Goal: Transaction & Acquisition: Purchase product/service

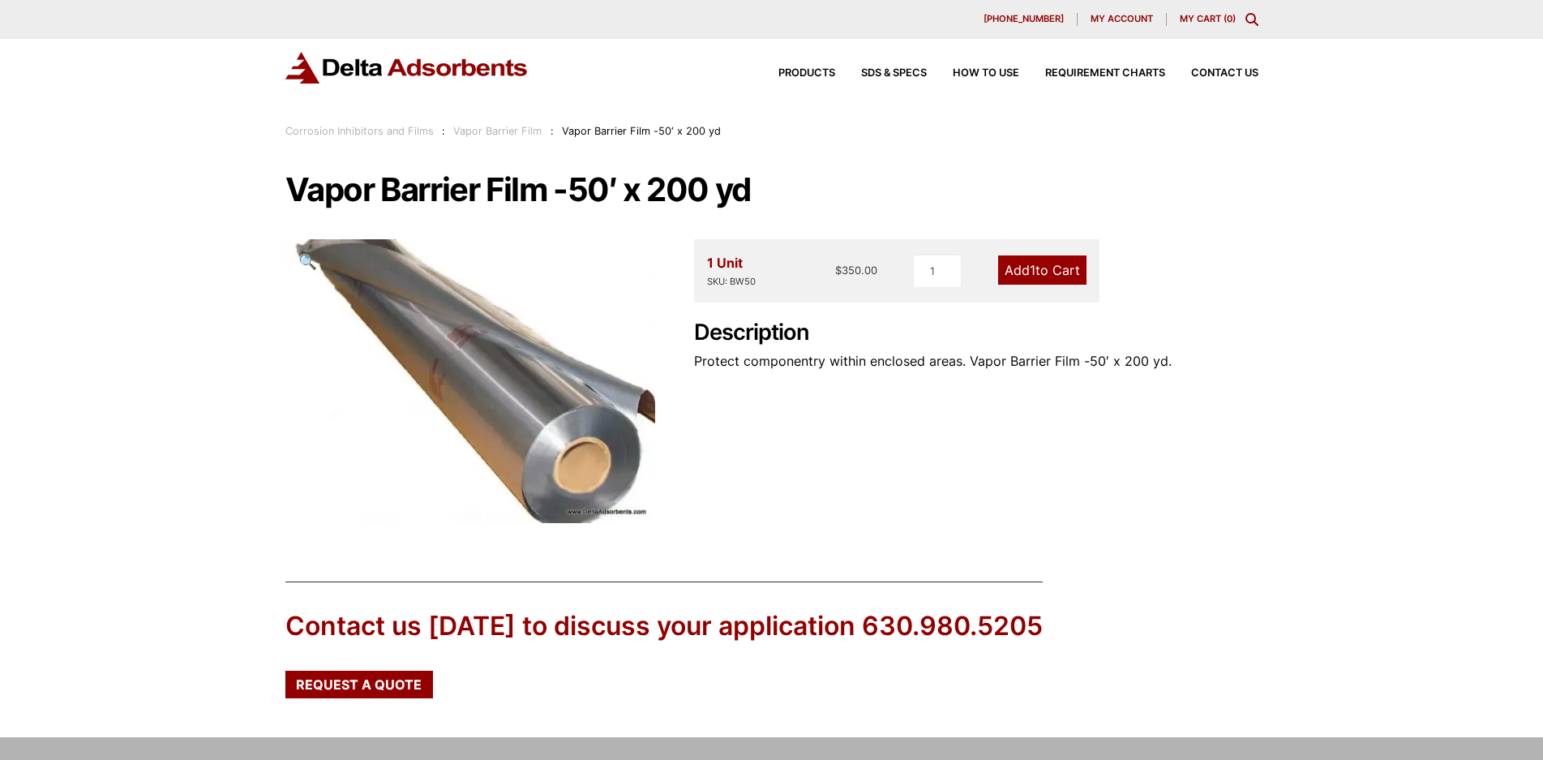
click at [1041, 270] on link "Add 1 to Cart" at bounding box center [1042, 269] width 88 height 29
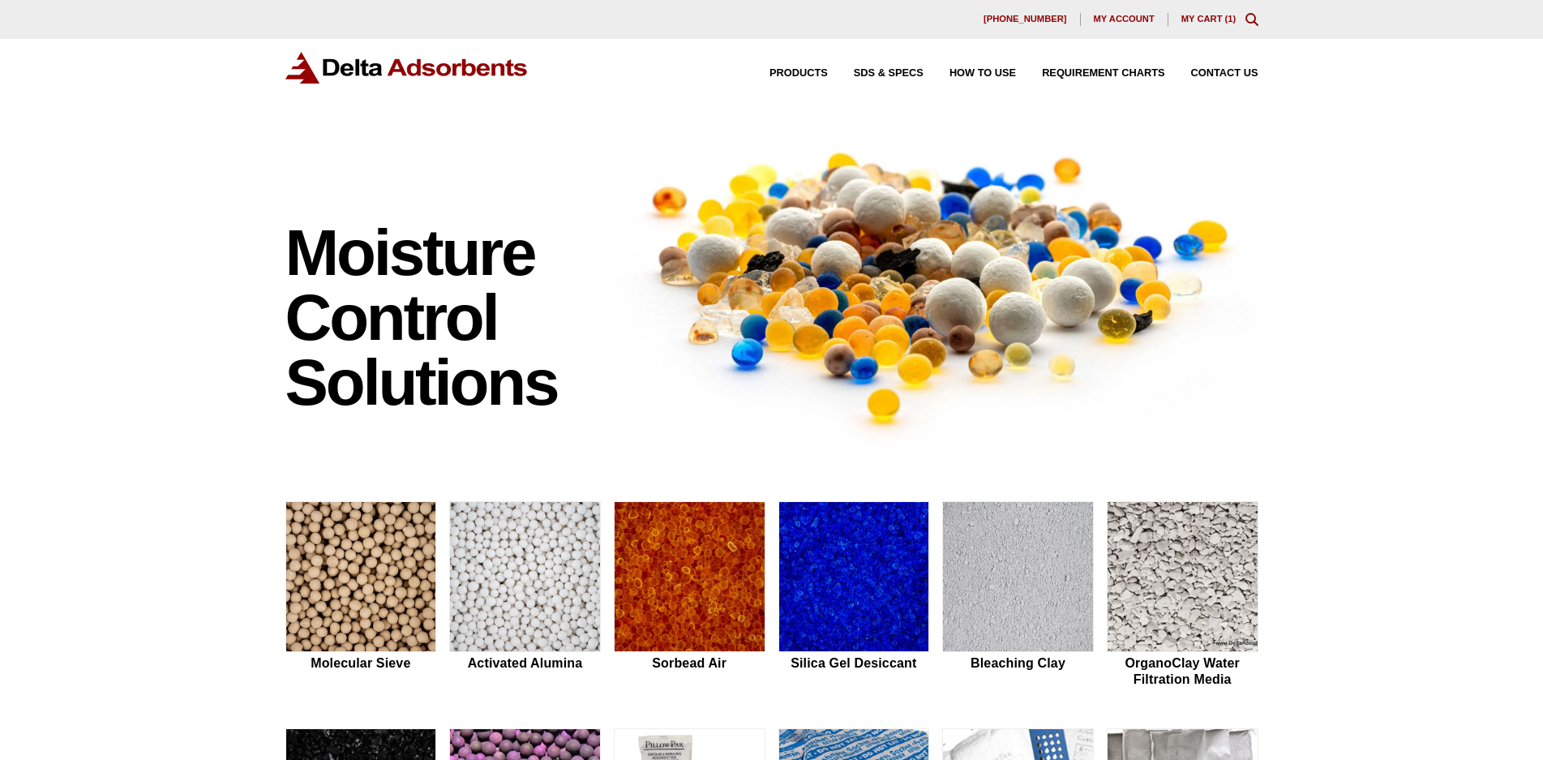
click at [787, 67] on div "Products SDS & SPECS How to Use Requirement Charts Contact Us" at bounding box center [1001, 74] width 528 height 24
click at [796, 72] on span "Products" at bounding box center [798, 73] width 58 height 11
